Goal: Navigation & Orientation: Find specific page/section

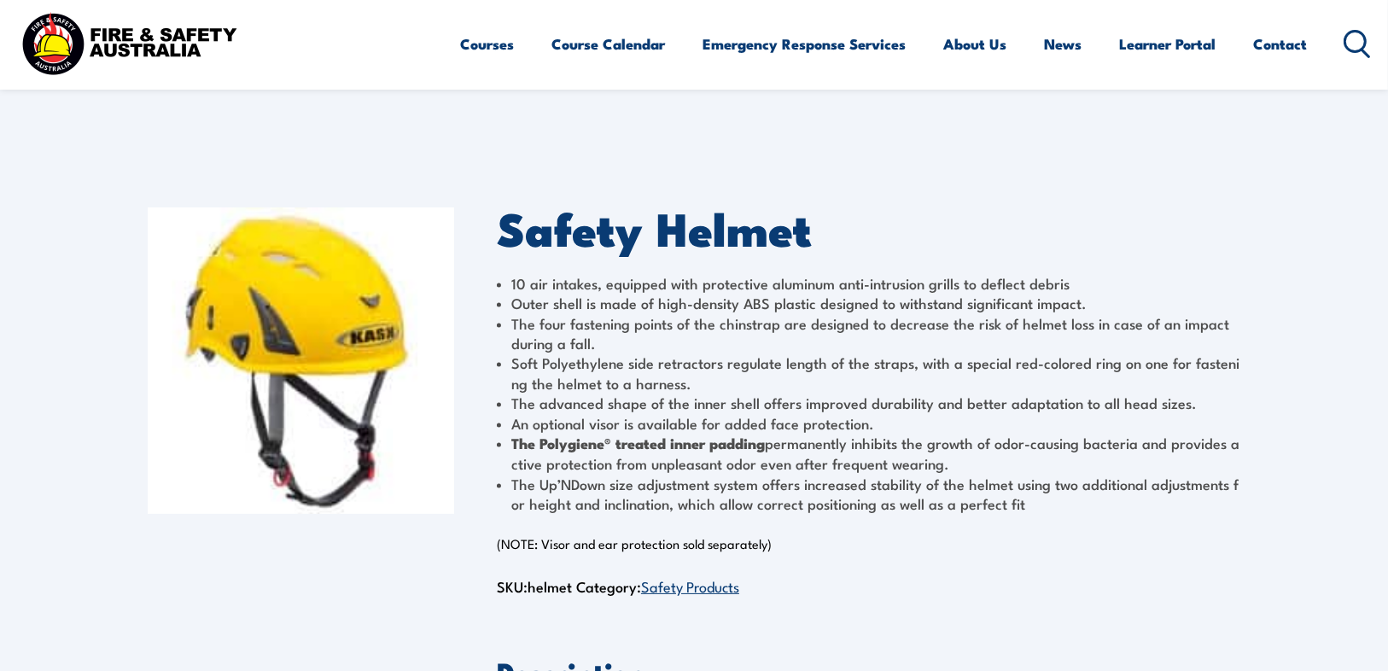
click at [692, 593] on link "Safety Products" at bounding box center [690, 585] width 98 height 20
